Goal: Task Accomplishment & Management: Manage account settings

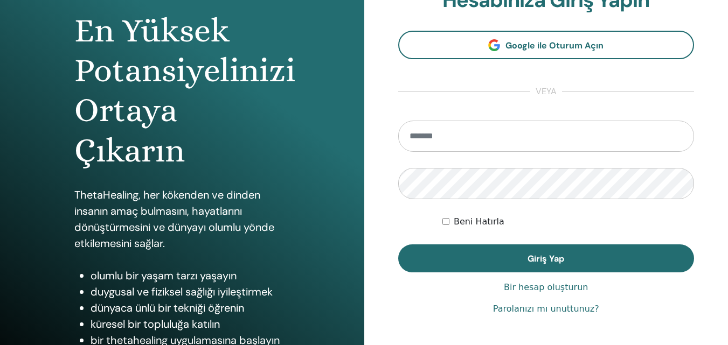
scroll to position [108, 0]
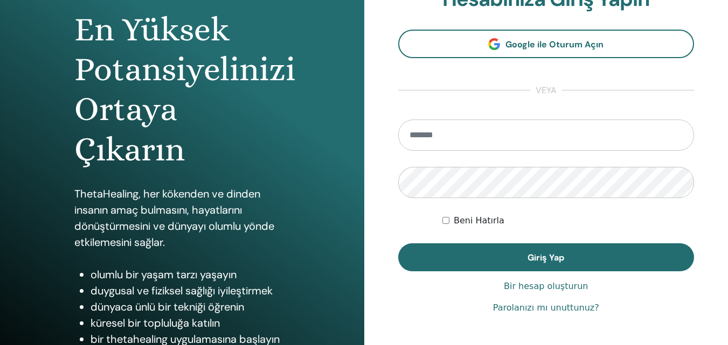
click at [525, 138] on input "email" at bounding box center [546, 135] width 296 height 31
type input "**********"
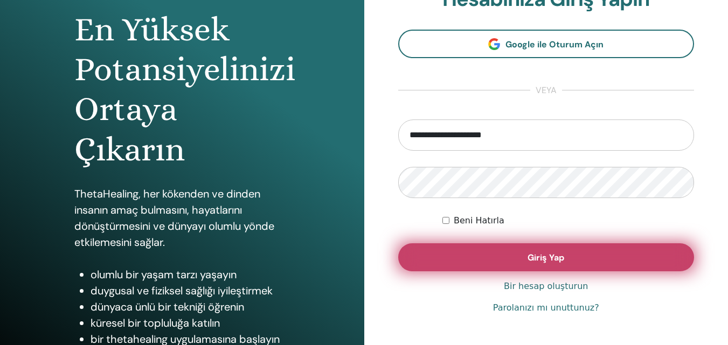
click at [540, 259] on font "Giriş Yap" at bounding box center [545, 257] width 37 height 11
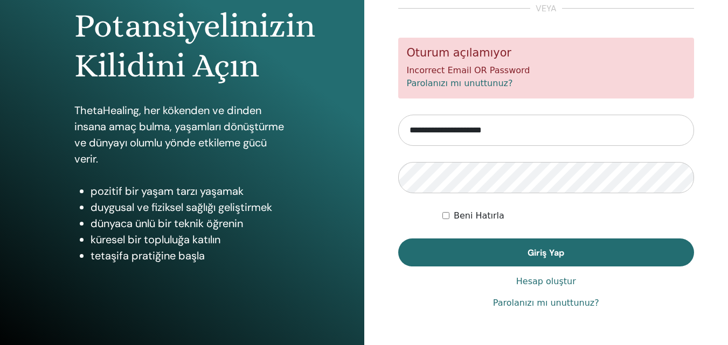
scroll to position [162, 0]
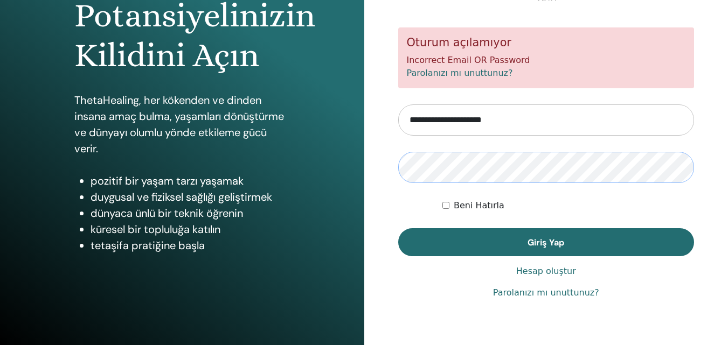
click at [398, 228] on button "Giriş Yap" at bounding box center [546, 242] width 296 height 28
